Goal: Obtain resource: Obtain resource

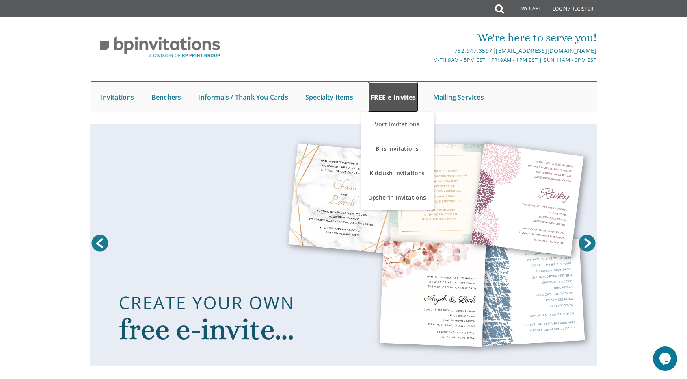
click at [390, 89] on link "FREE e-Invites" at bounding box center [394, 97] width 50 height 30
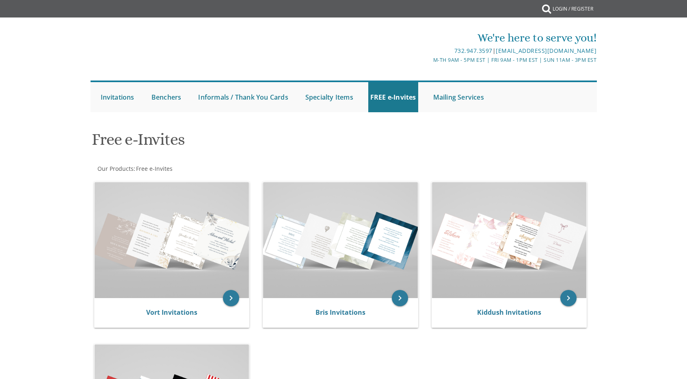
click at [0, 0] on link "Vort Invitations" at bounding box center [0, 0] width 0 height 0
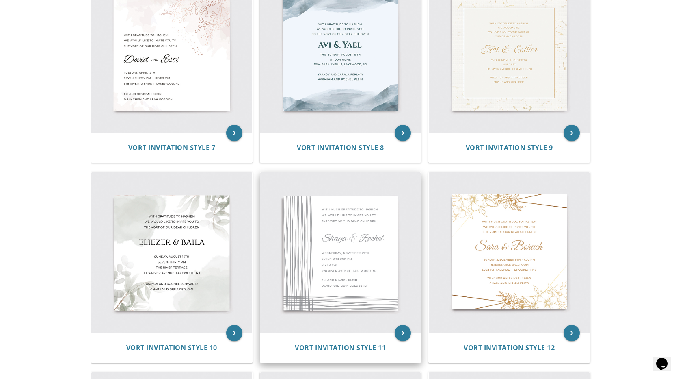
scroll to position [528, 0]
